Goal: Task Accomplishment & Management: Complete application form

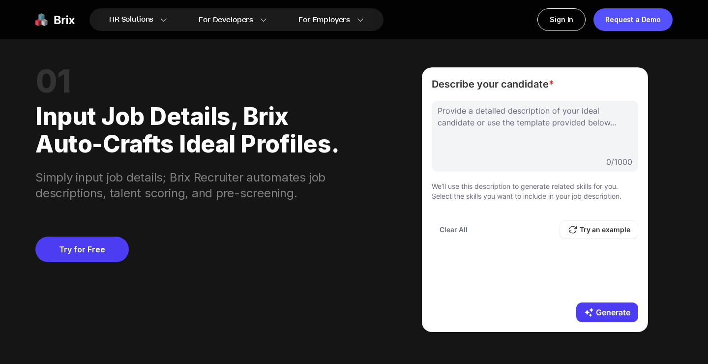
scroll to position [797, 0]
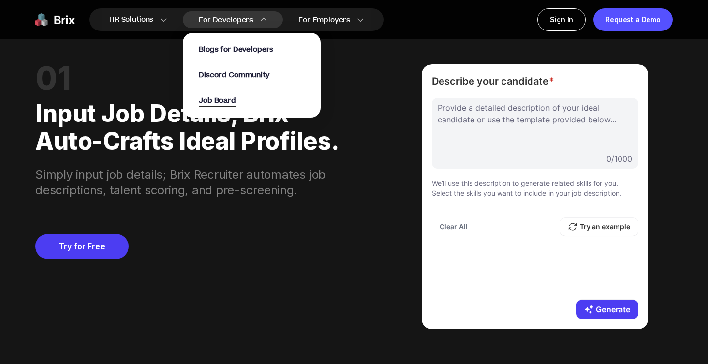
click at [227, 97] on span "Job Board" at bounding box center [217, 100] width 37 height 11
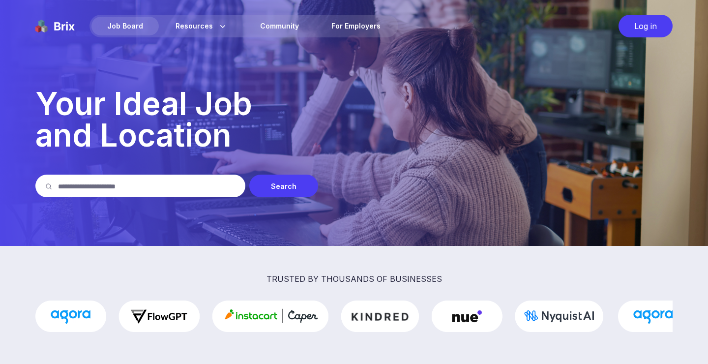
click at [211, 191] on input "text" at bounding box center [146, 185] width 177 height 23
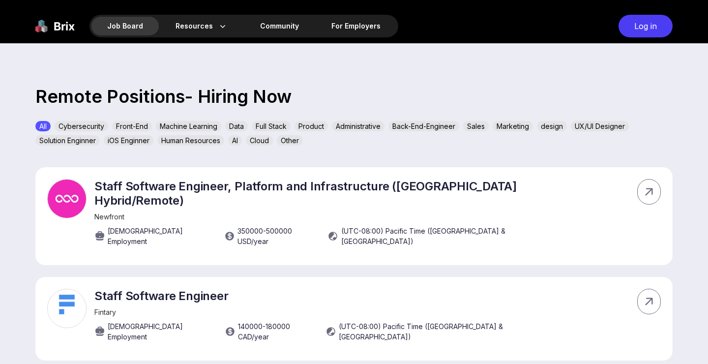
scroll to position [286, 0]
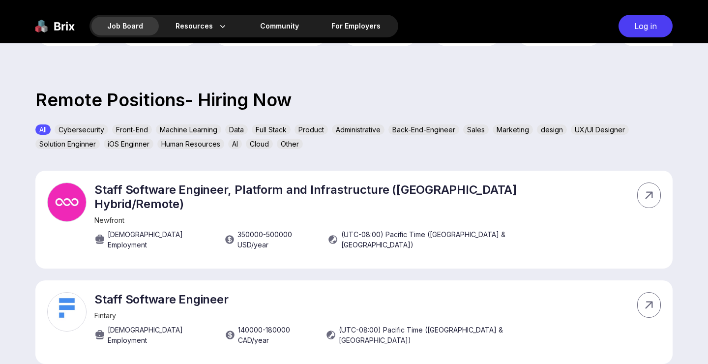
click at [197, 133] on div "Machine Learning" at bounding box center [188, 129] width 65 height 10
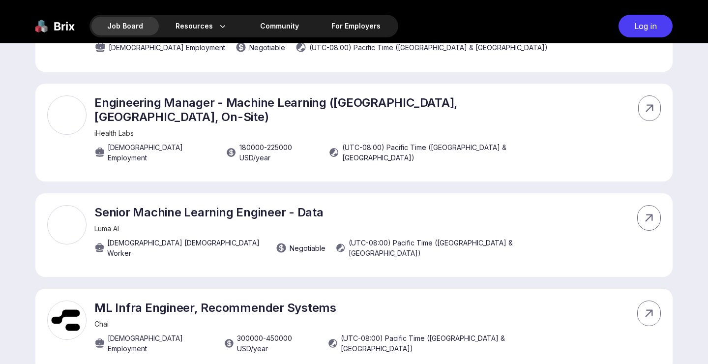
scroll to position [474, 0]
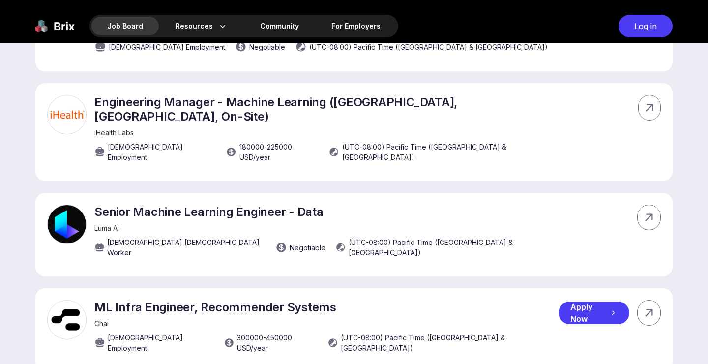
click at [242, 300] on div "ML Infra Engineer, Recommender Systems Chai Full-time Employment 300000 - 45000…" at bounding box center [326, 329] width 464 height 58
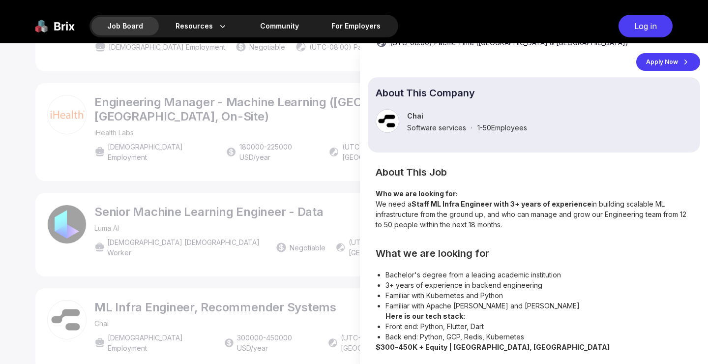
scroll to position [67, 0]
click at [292, 211] on div at bounding box center [354, 203] width 708 height 320
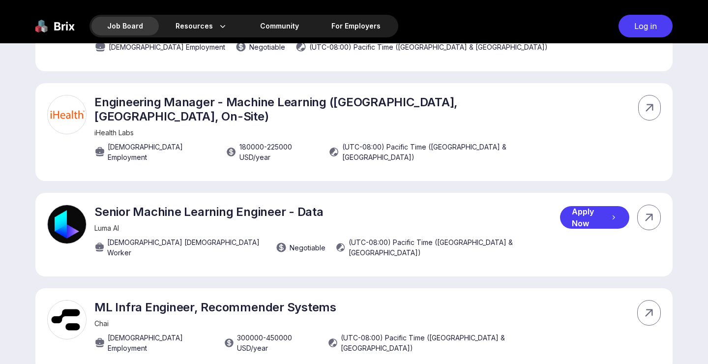
click at [319, 204] on div "Senior Machine Learning Engineer - Data Luma AI Full-time Contract Worker Negot…" at bounding box center [326, 233] width 465 height 58
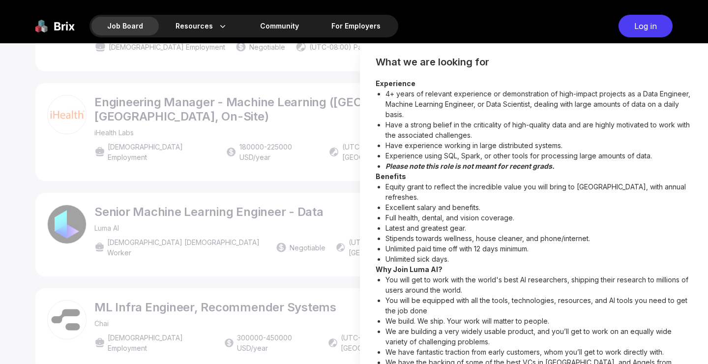
scroll to position [287, 0]
click at [231, 322] on div at bounding box center [354, 203] width 708 height 320
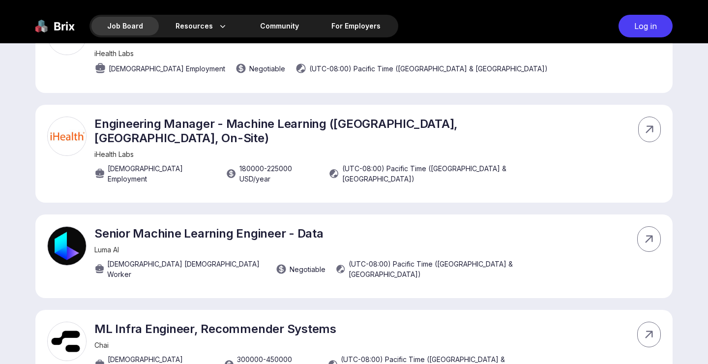
scroll to position [445, 0]
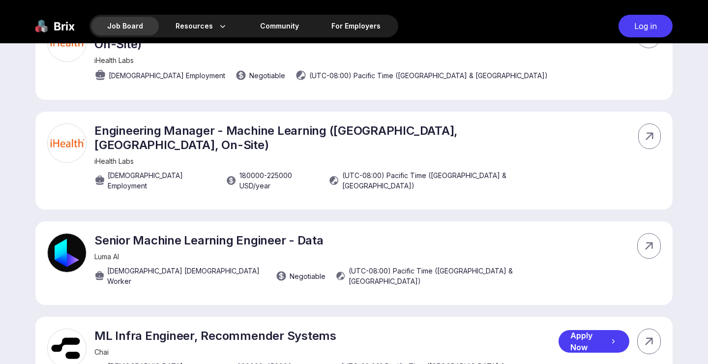
click at [586, 330] on div "Apply Now" at bounding box center [593, 341] width 71 height 23
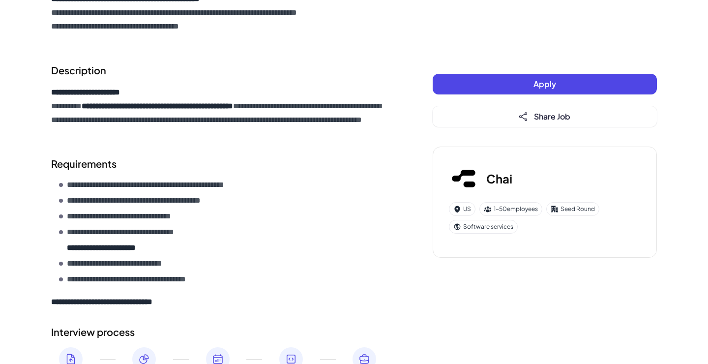
scroll to position [363, 0]
